Goal: Task Accomplishment & Management: Use online tool/utility

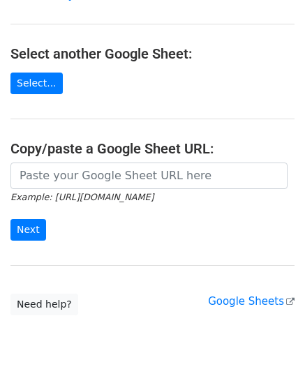
scroll to position [139, 0]
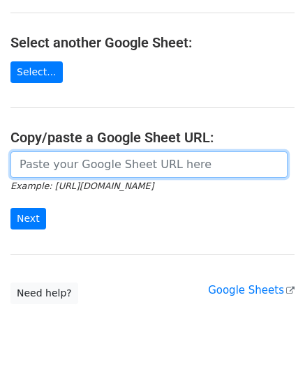
click at [49, 165] on input "url" at bounding box center [148, 164] width 277 height 27
paste input "[URL][DOMAIN_NAME]"
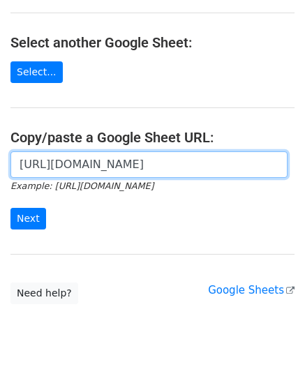
scroll to position [0, 296]
type input "[URL][DOMAIN_NAME]"
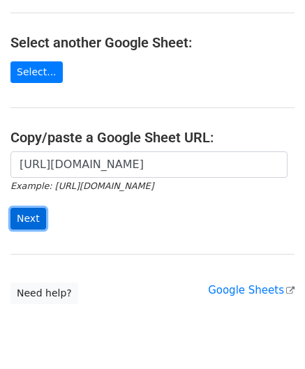
click at [29, 216] on input "Next" at bounding box center [28, 219] width 36 height 22
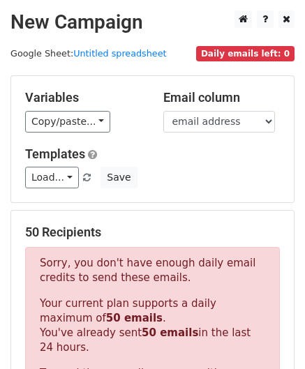
scroll to position [471, 0]
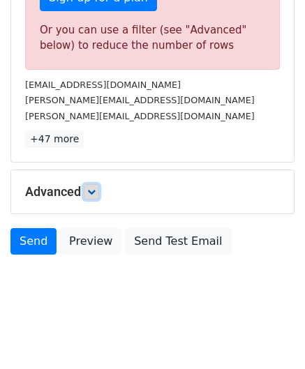
click at [93, 190] on icon at bounding box center [91, 192] width 8 height 8
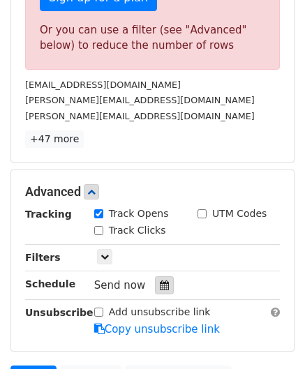
click at [160, 282] on icon at bounding box center [164, 285] width 9 height 10
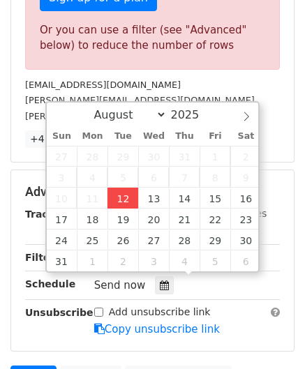
type input "2025-08-12 12:00"
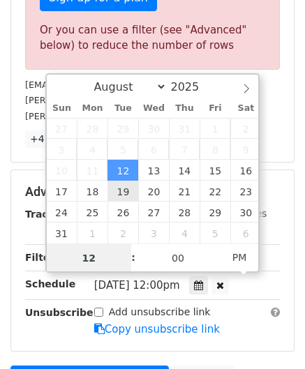
paste input "4"
type input "4"
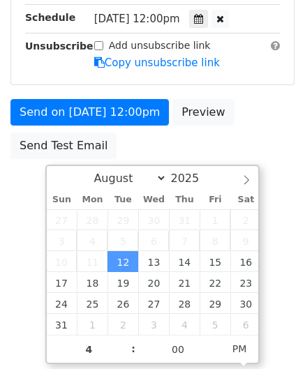
type input "2025-08-12 16:00"
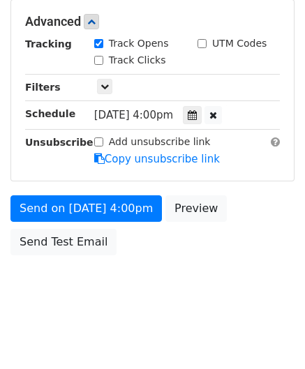
scroll to position [640, 0]
